Goal: Information Seeking & Learning: Compare options

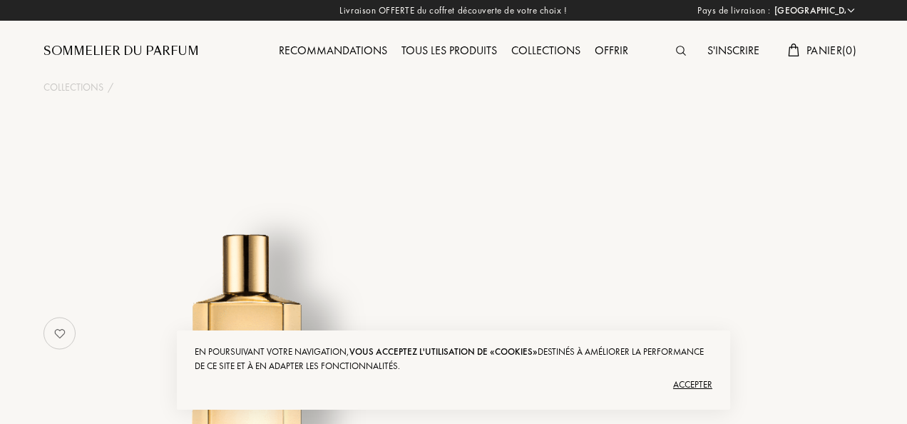
select select "FR"
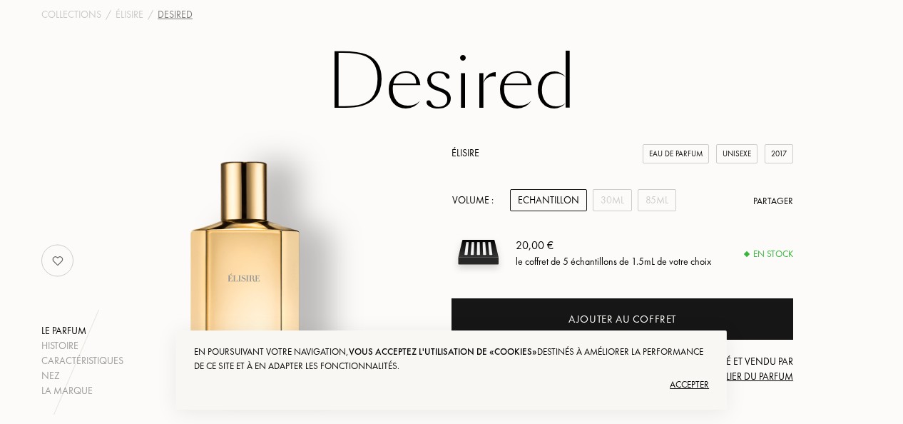
scroll to position [76, 0]
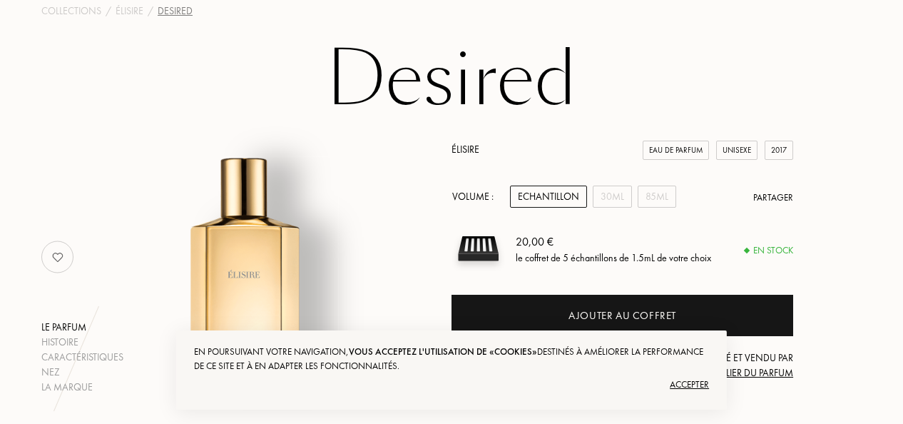
click at [689, 381] on div "Accepter" at bounding box center [451, 384] width 515 height 23
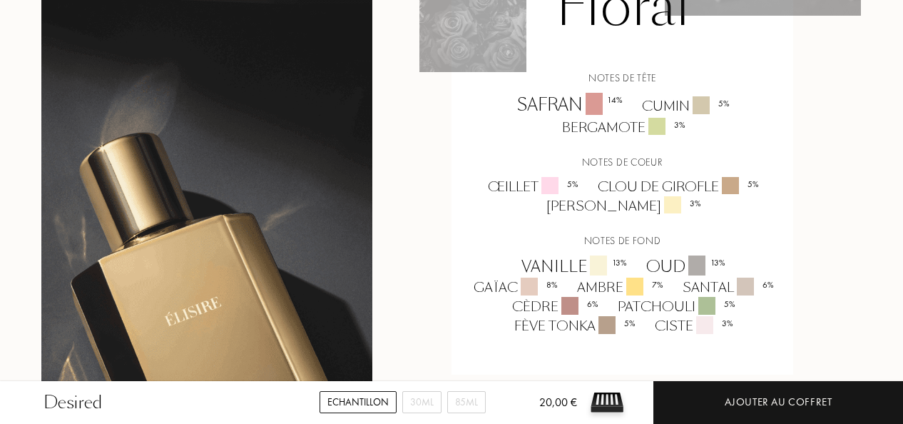
scroll to position [1118, 0]
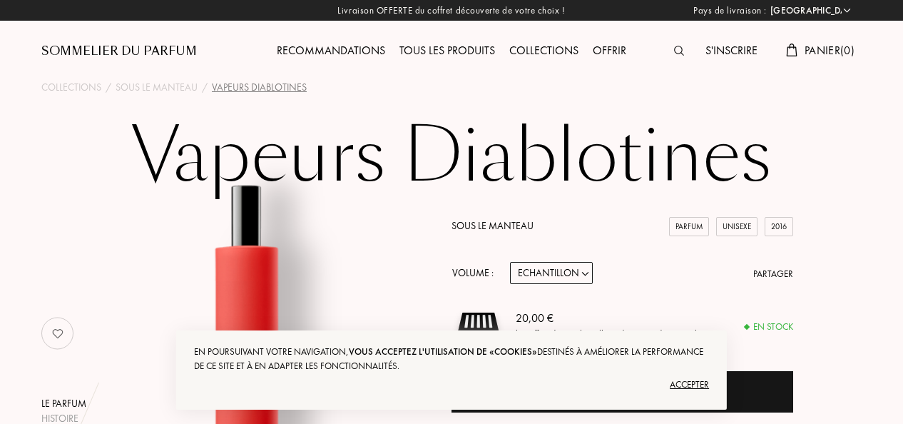
select select "FR"
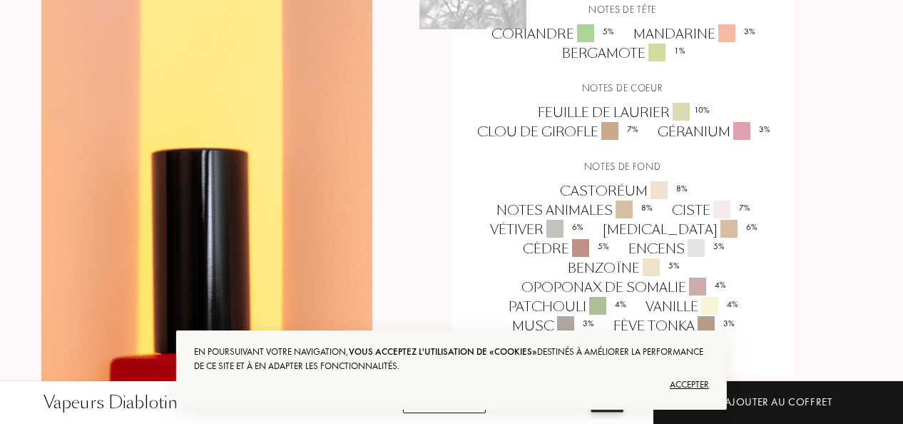
scroll to position [1300, 0]
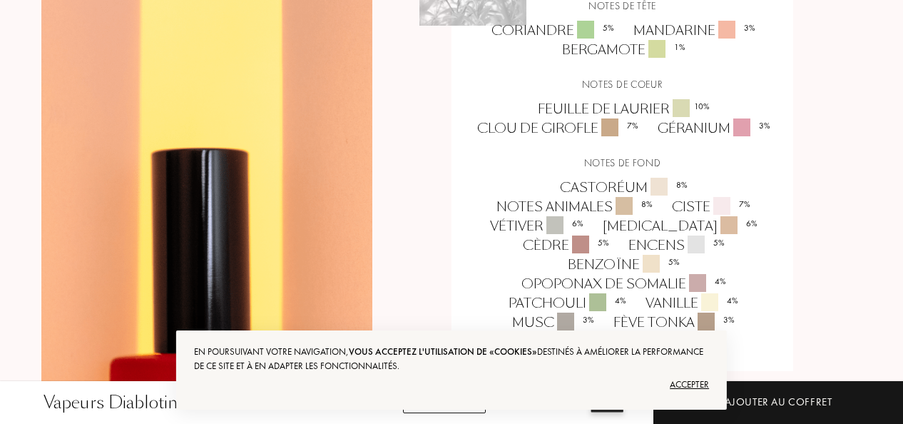
click at [690, 382] on div "Accepter" at bounding box center [451, 384] width 515 height 23
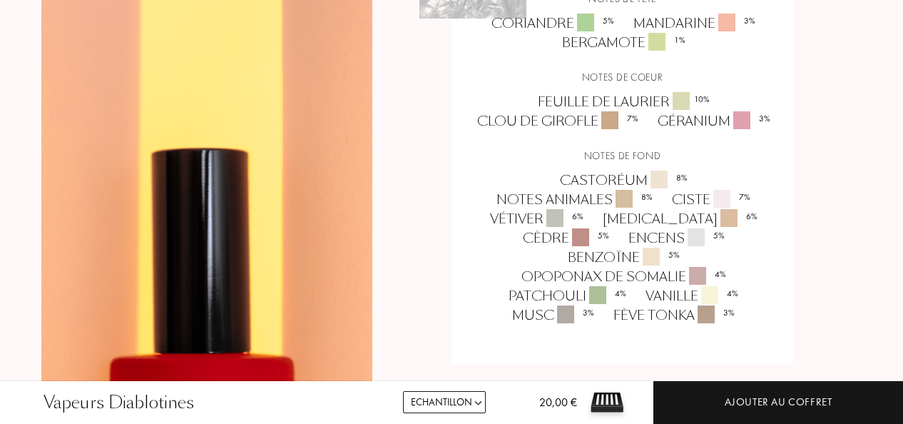
scroll to position [1310, 0]
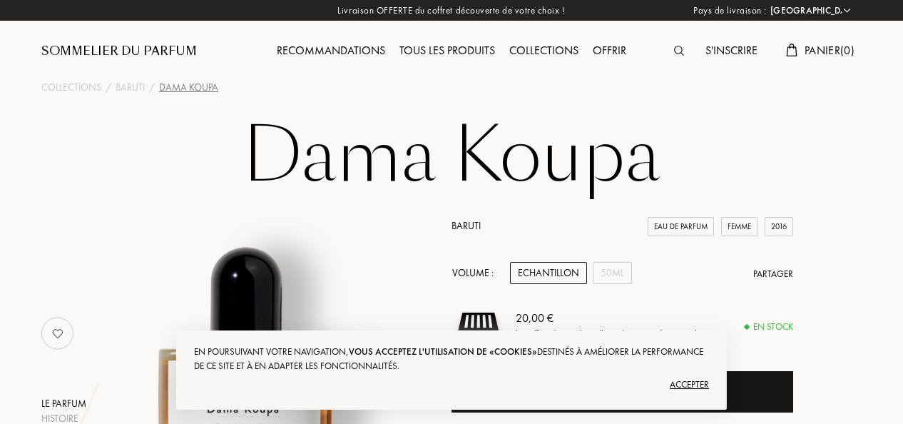
select select "FR"
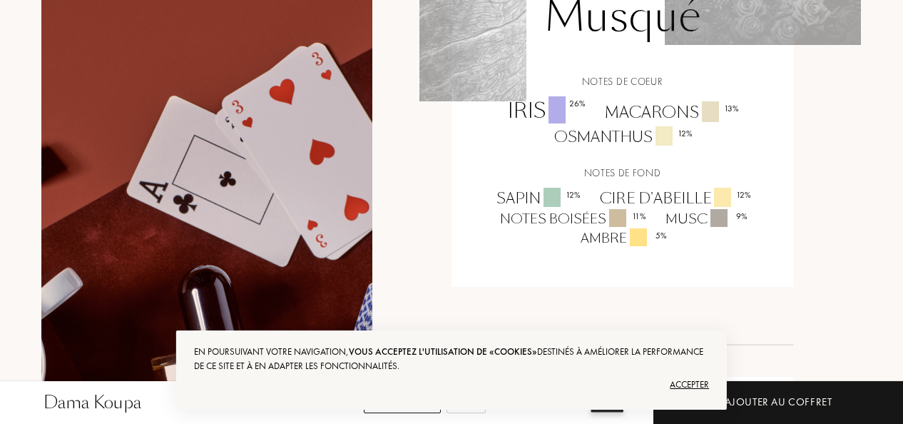
scroll to position [1124, 0]
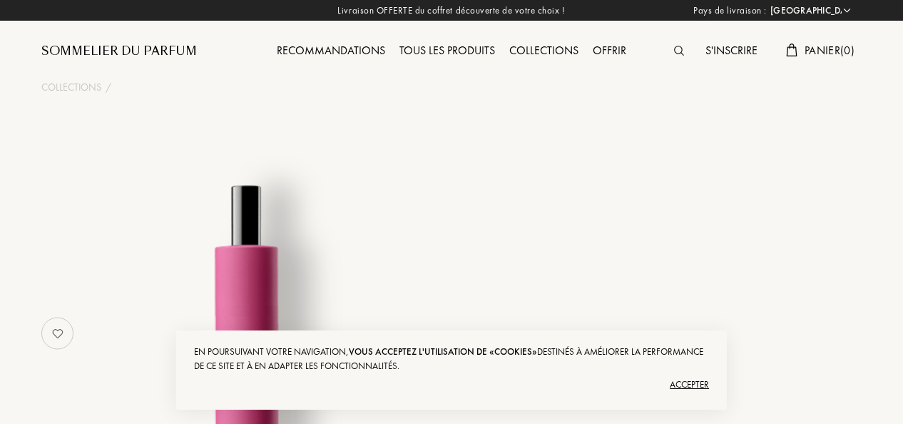
select select "FR"
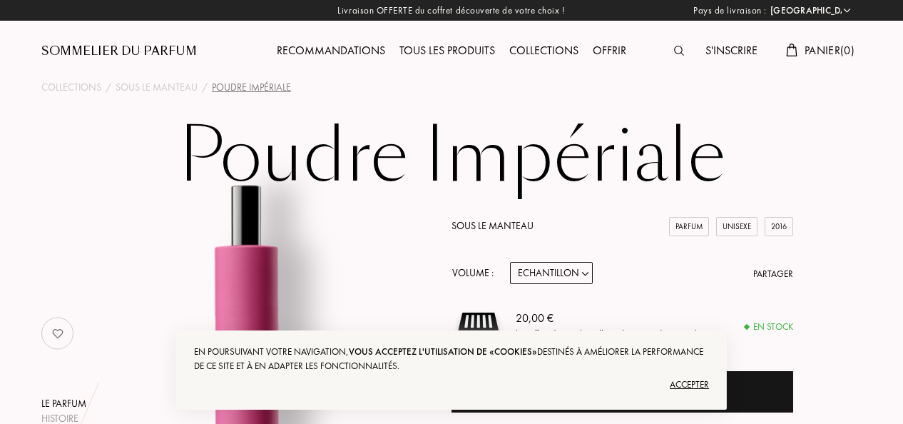
click at [688, 385] on div "Accepter" at bounding box center [451, 384] width 515 height 23
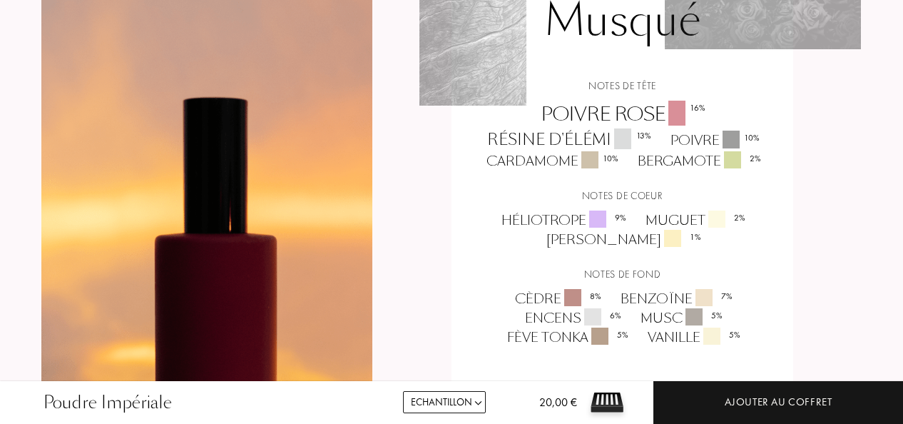
scroll to position [1162, 0]
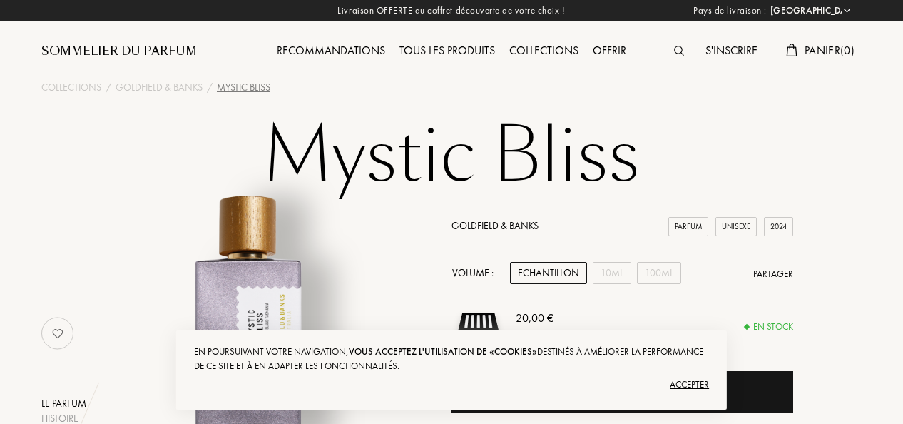
select select "FR"
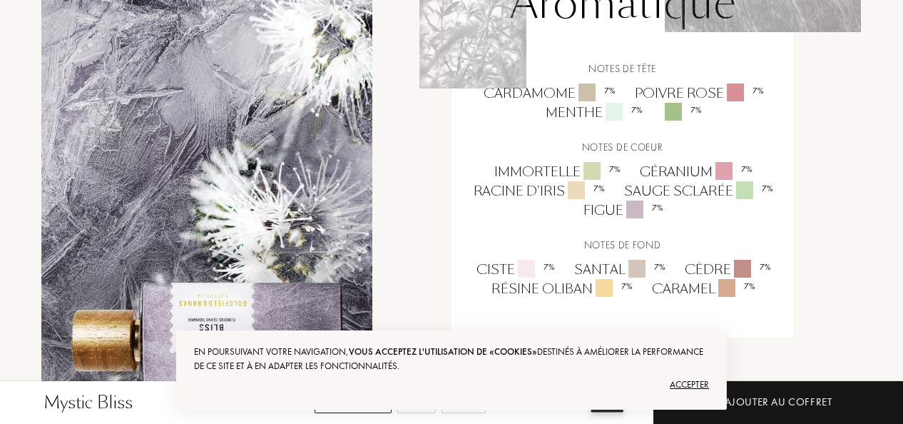
scroll to position [1203, 0]
